Goal: Transaction & Acquisition: Purchase product/service

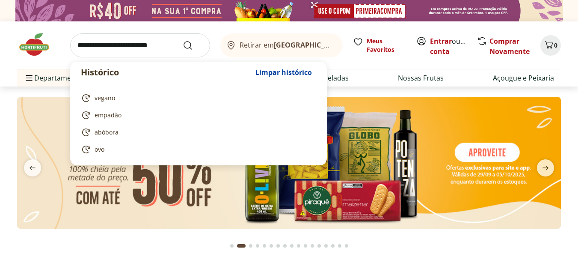
click at [133, 44] on input "search" at bounding box center [140, 45] width 140 height 24
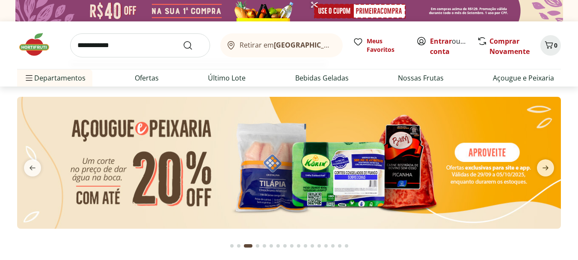
type input "**********"
click at [183, 40] on button "Submit Search" at bounding box center [193, 45] width 21 height 10
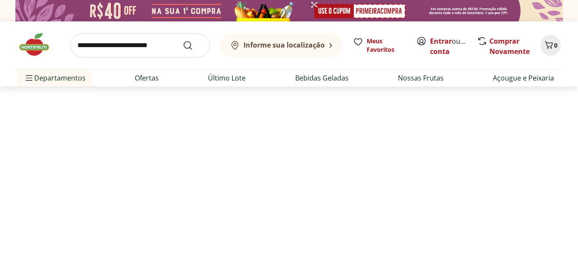
select select "**********"
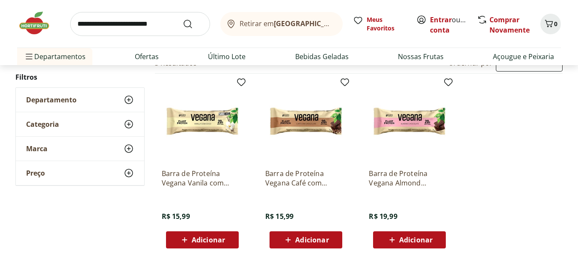
scroll to position [132, 0]
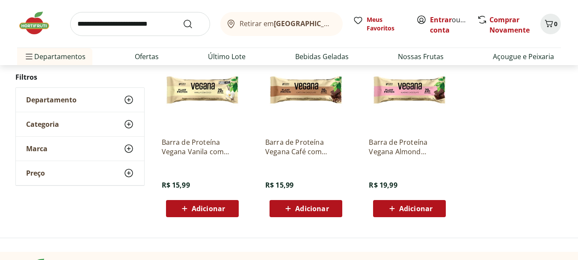
click at [322, 212] on span "Adicionar" at bounding box center [311, 208] width 33 height 7
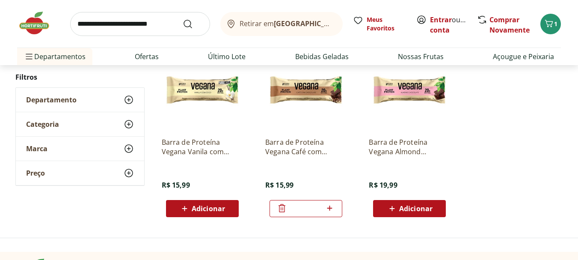
click at [329, 206] on icon at bounding box center [329, 208] width 11 height 10
type input "*"
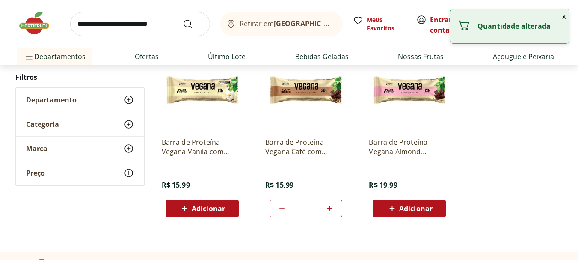
click at [408, 211] on span "Adicionar" at bounding box center [415, 208] width 33 height 7
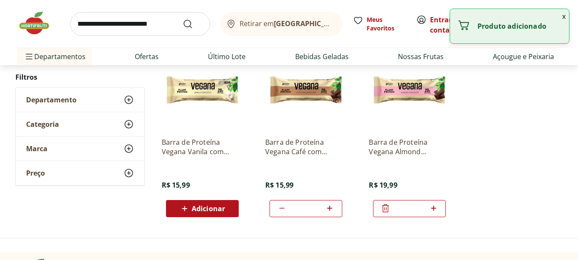
click at [435, 208] on icon at bounding box center [433, 207] width 5 height 5
click at [385, 210] on icon at bounding box center [385, 208] width 10 height 10
type input "*"
click at [385, 210] on icon at bounding box center [385, 208] width 7 height 8
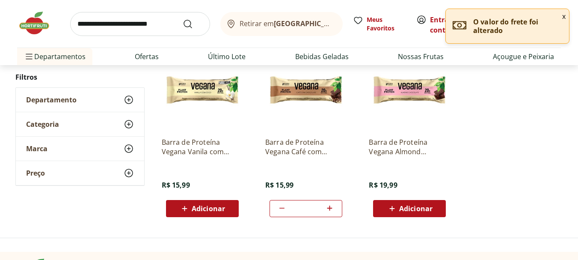
click at [329, 209] on icon at bounding box center [329, 208] width 11 height 10
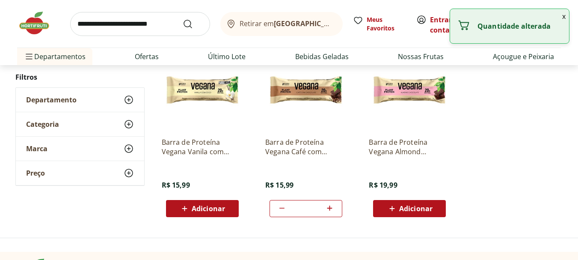
click at [329, 209] on icon at bounding box center [329, 208] width 11 height 10
type input "*"
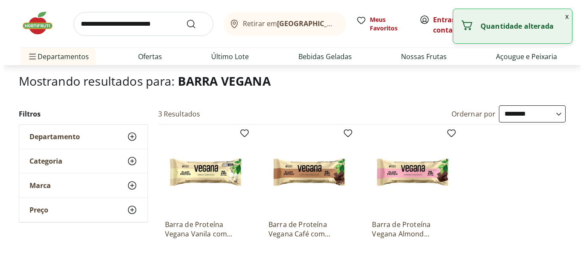
scroll to position [0, 0]
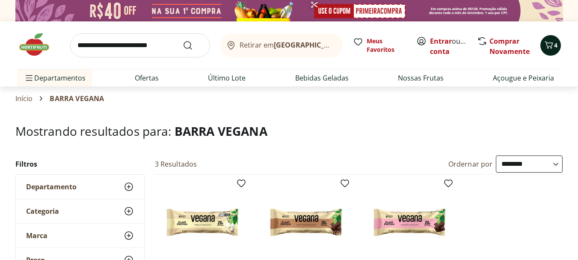
click at [549, 47] on icon "Carrinho" at bounding box center [549, 45] width 10 height 10
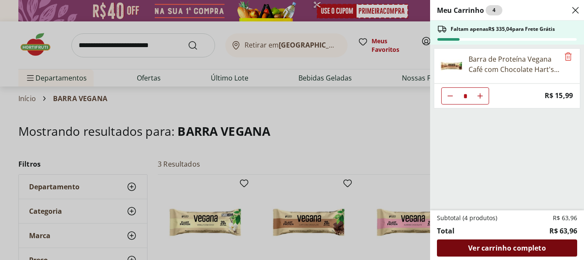
click at [525, 249] on span "Ver carrinho completo" at bounding box center [506, 247] width 77 height 7
